Goal: Information Seeking & Learning: Check status

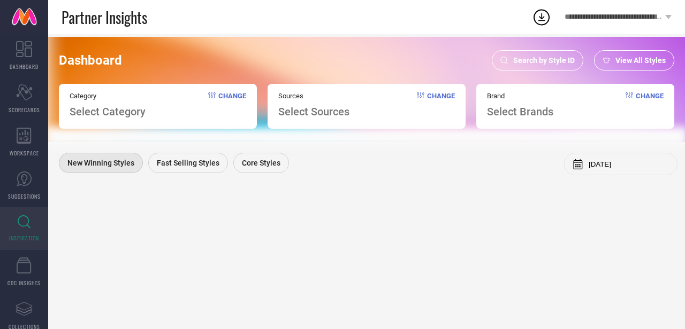
click at [561, 59] on span "Search by Style ID" at bounding box center [544, 60] width 62 height 9
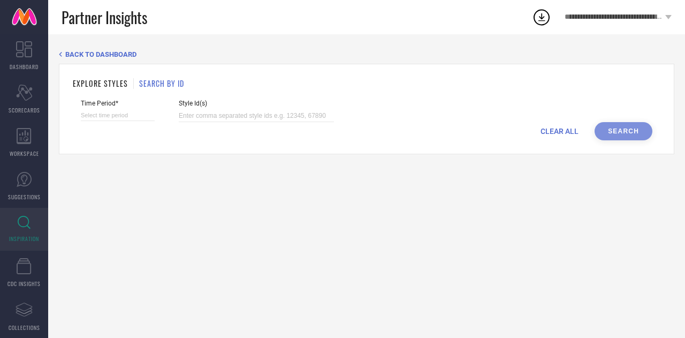
select select "7"
select select "2025"
select select "8"
select select "2025"
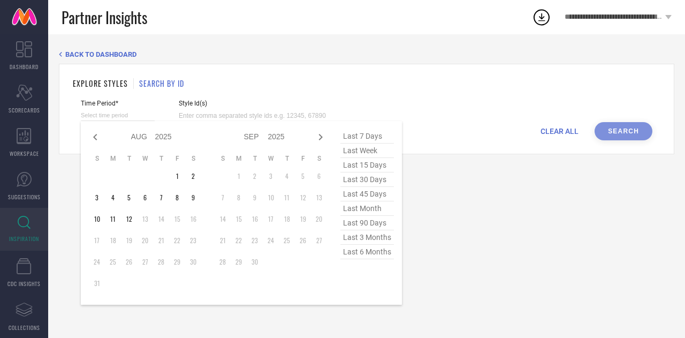
click at [131, 113] on input at bounding box center [118, 115] width 74 height 11
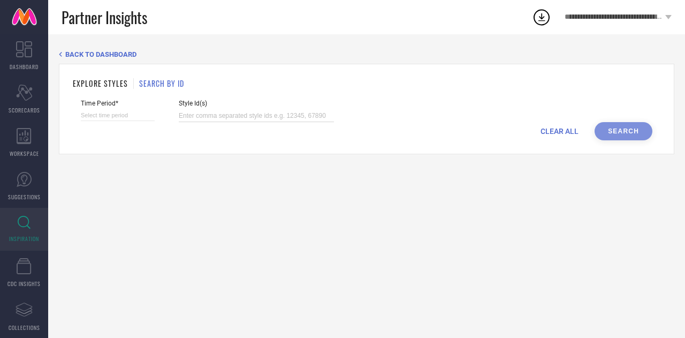
click at [186, 110] on input at bounding box center [256, 116] width 155 height 12
paste input "30421705 31697258 31724651 30892748 31981731 30892904 30892753 32096200 3293839…"
type input "30421705 31697258 31724651 30892748 31981731 30892904 30892753 32096200 3293839…"
click at [134, 117] on input at bounding box center [118, 115] width 74 height 11
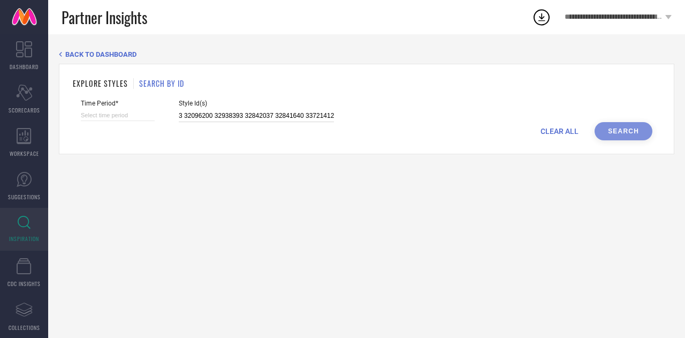
select select "7"
select select "2025"
select select "8"
select select "2025"
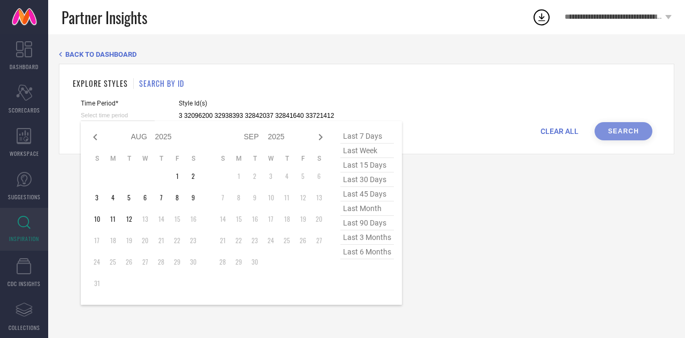
type input "30421705 31697258 31724651 30892748 31981731 30892904 30892753 32096200 3293839…"
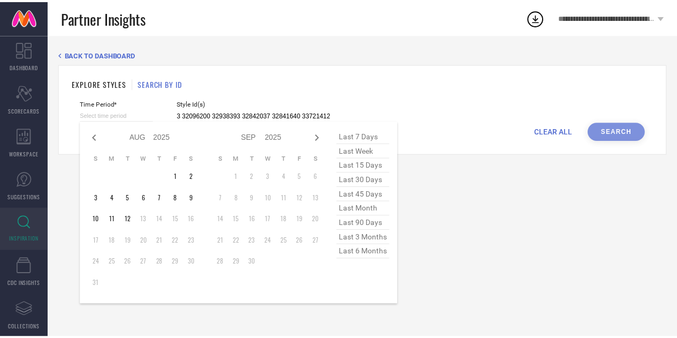
scroll to position [0, 0]
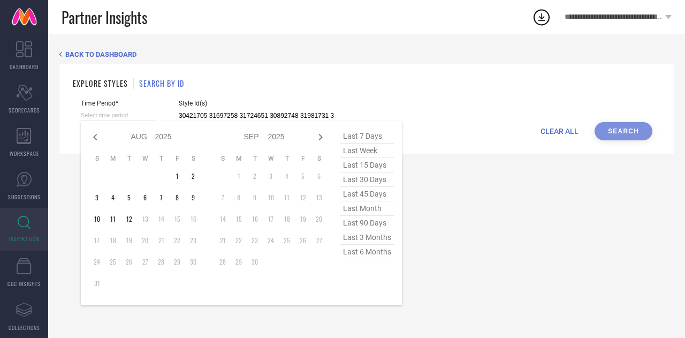
click at [357, 180] on span "last 30 days" at bounding box center [366, 179] width 53 height 14
type input "[DATE] to [DATE]"
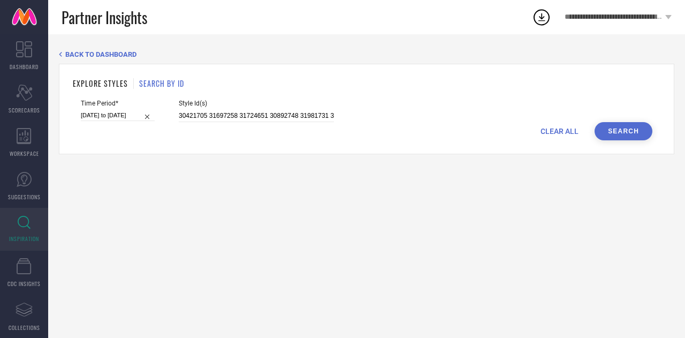
click at [633, 131] on button "Search" at bounding box center [623, 131] width 58 height 18
